Goal: Go to known website: Access a specific website the user already knows

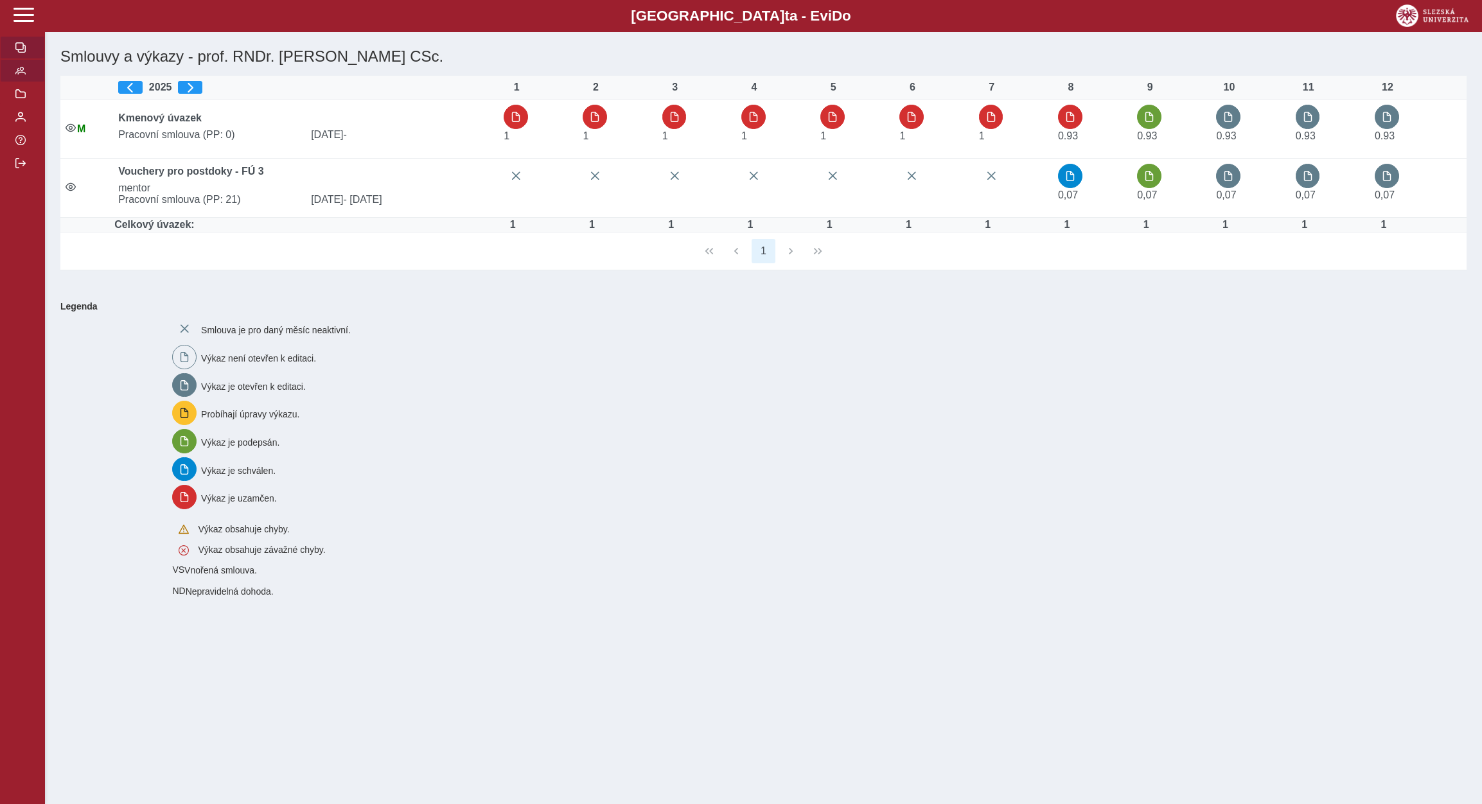
click at [23, 76] on span "button" at bounding box center [20, 71] width 10 height 10
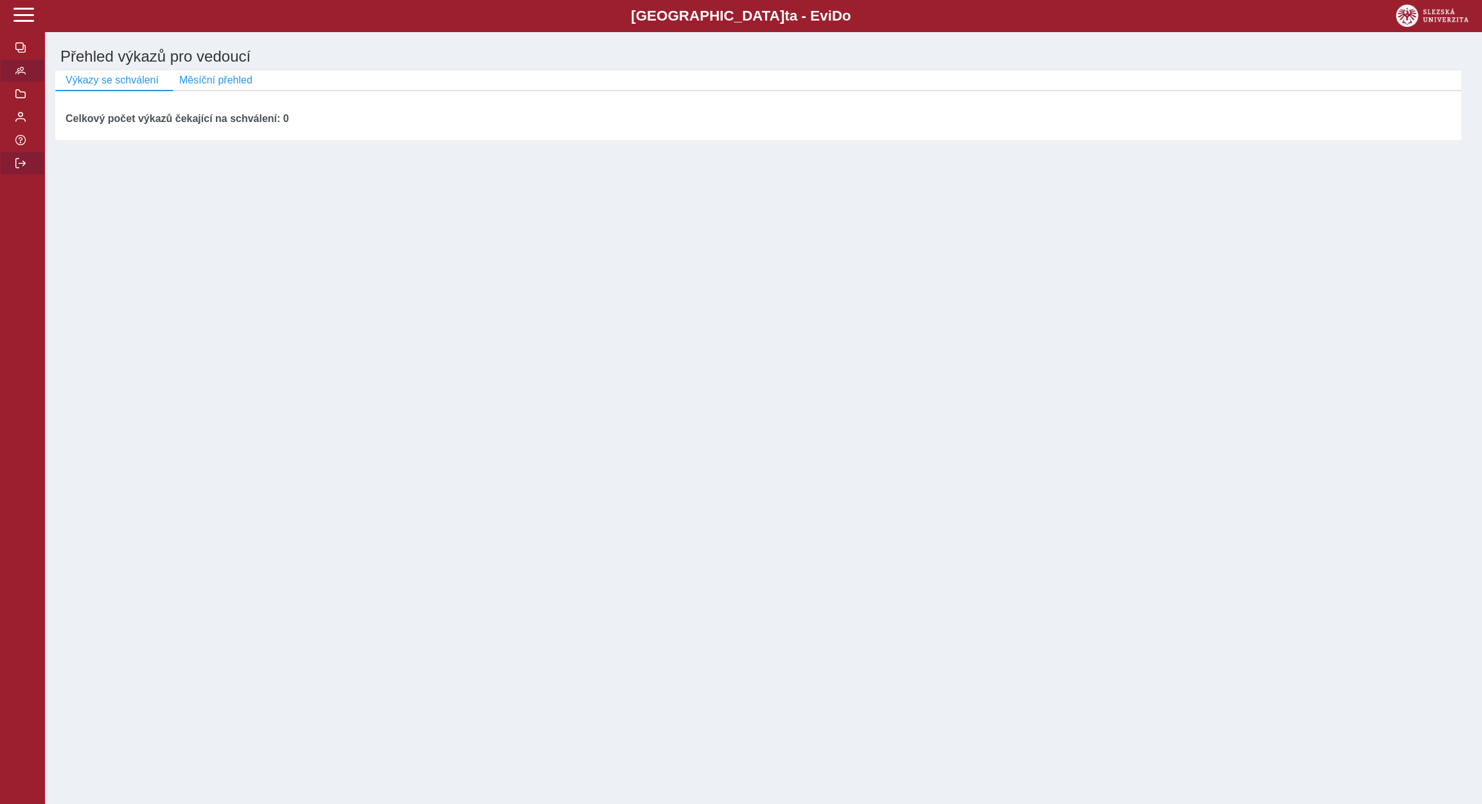
click at [13, 175] on button "button" at bounding box center [22, 163] width 45 height 23
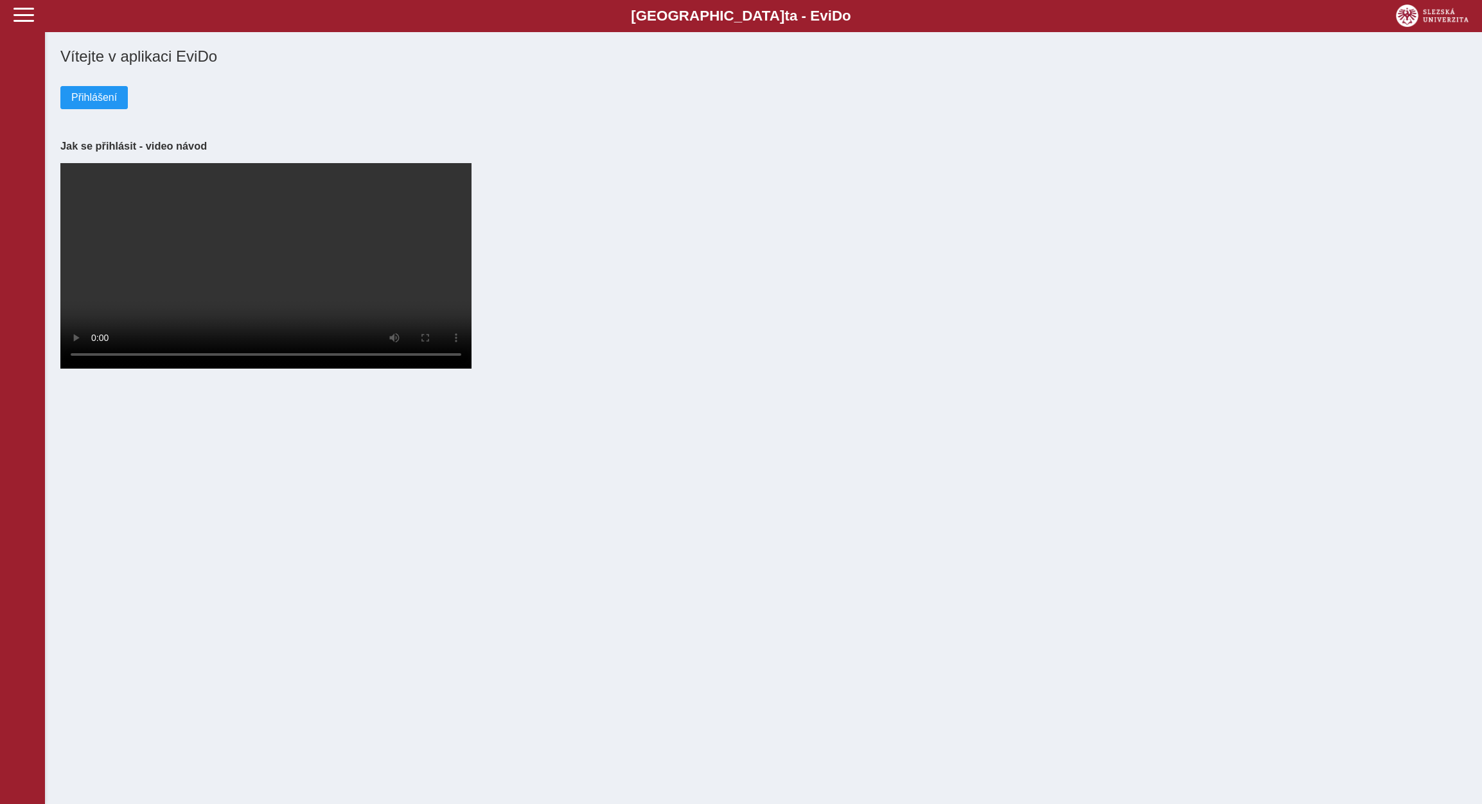
click at [103, 112] on div "Vítejte v aplikaci EviDo Přihlášení Jak se přihlásit - video návod Your browser…" at bounding box center [763, 208] width 1416 height 333
click at [101, 102] on span "Přihlášení" at bounding box center [94, 98] width 46 height 12
click at [98, 96] on span "Přihlášení" at bounding box center [94, 98] width 46 height 12
